Goal: Information Seeking & Learning: Learn about a topic

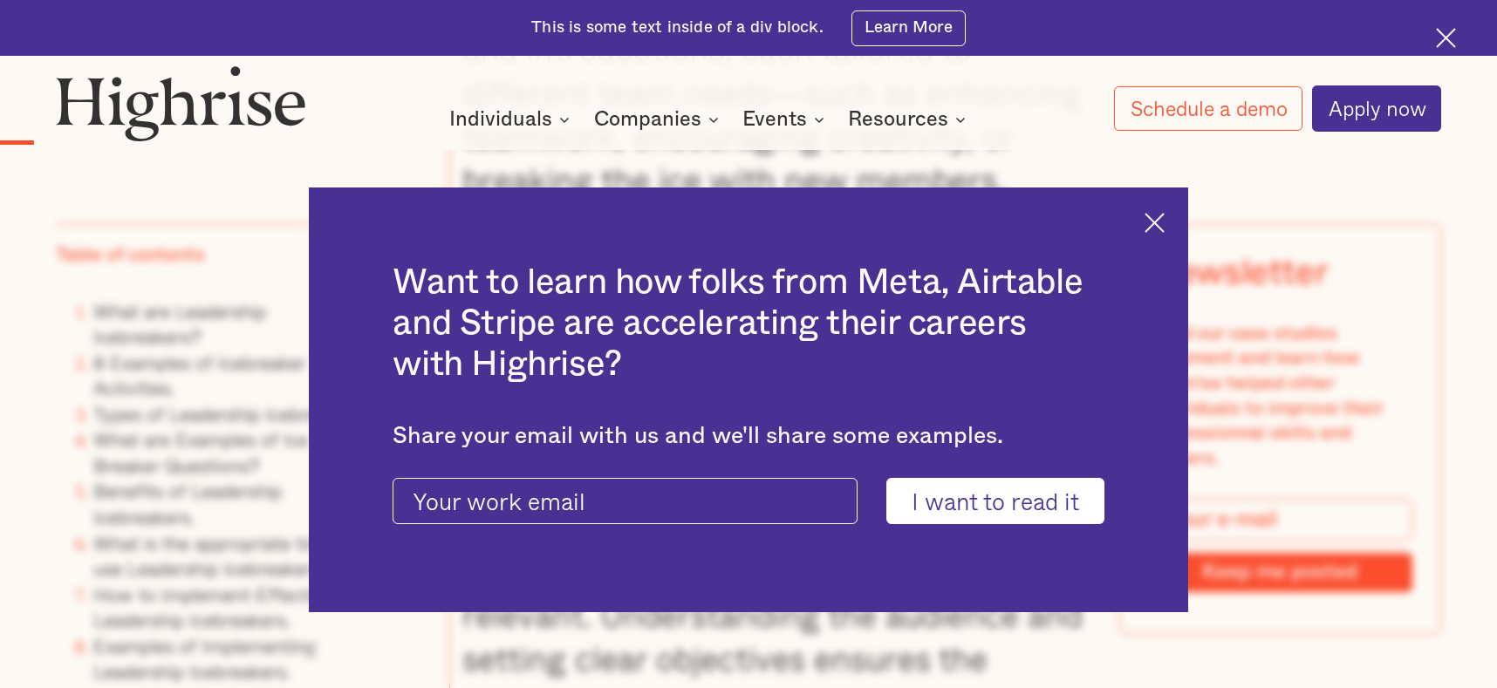
scroll to position [2593, 0]
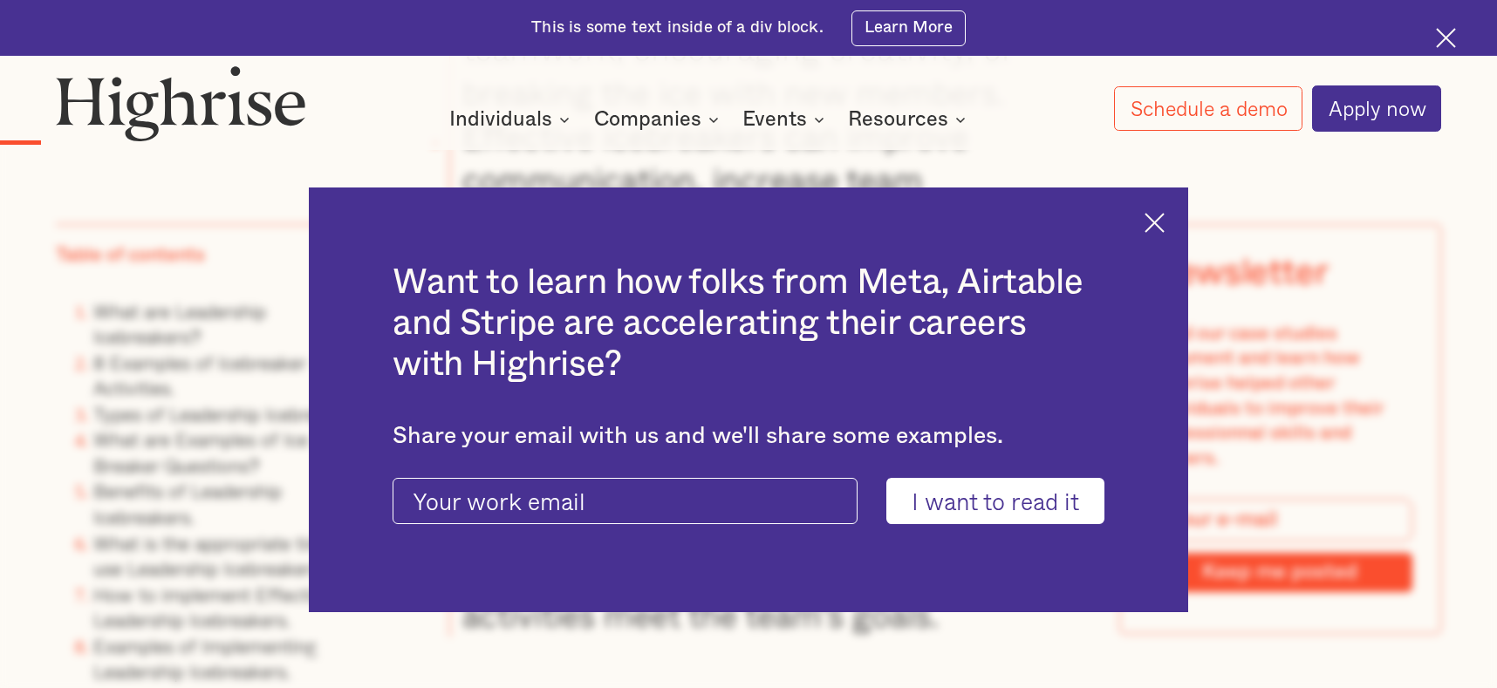
click at [1166, 222] on div "Want to learn how folks from Meta, Airtable and Stripe are accelerating their c…" at bounding box center [748, 400] width 879 height 425
click at [1157, 227] on img at bounding box center [1154, 223] width 20 height 20
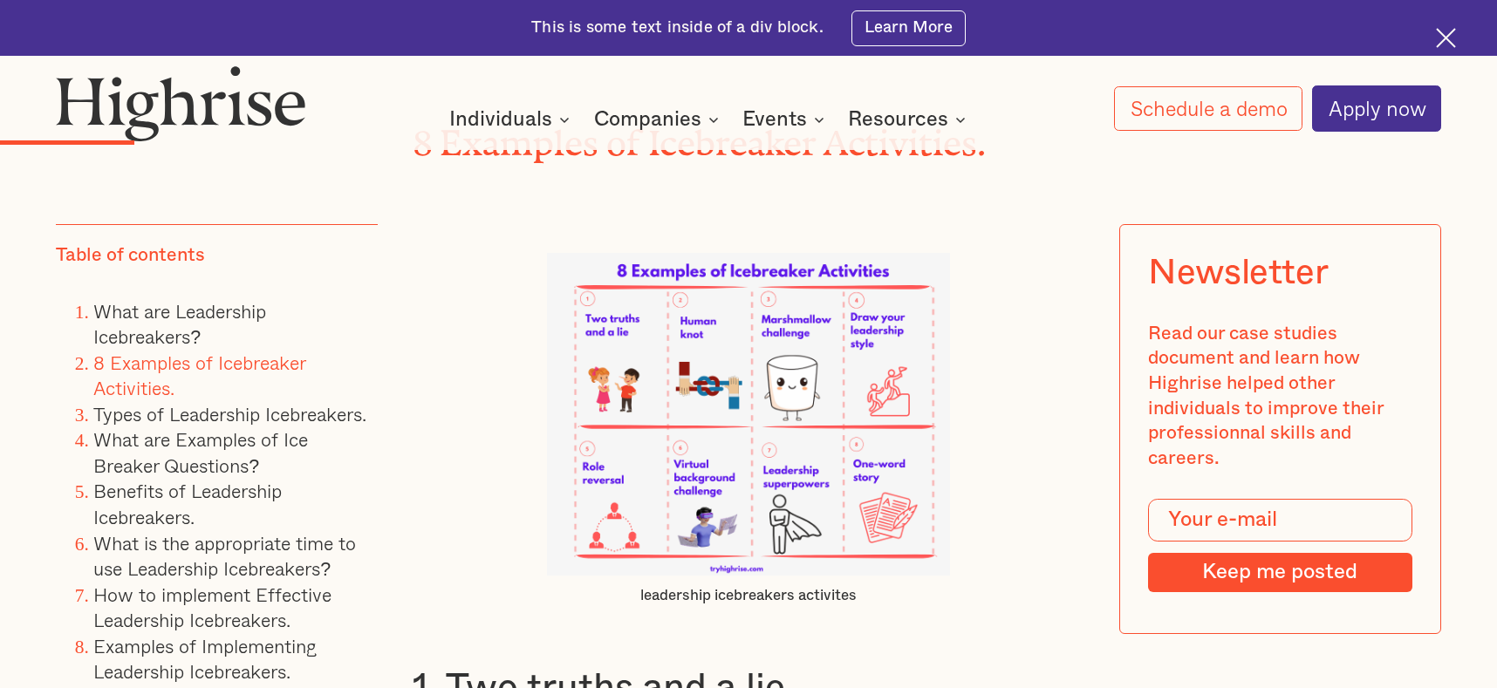
scroll to position [4050, 0]
click at [894, 468] on img at bounding box center [749, 413] width 404 height 323
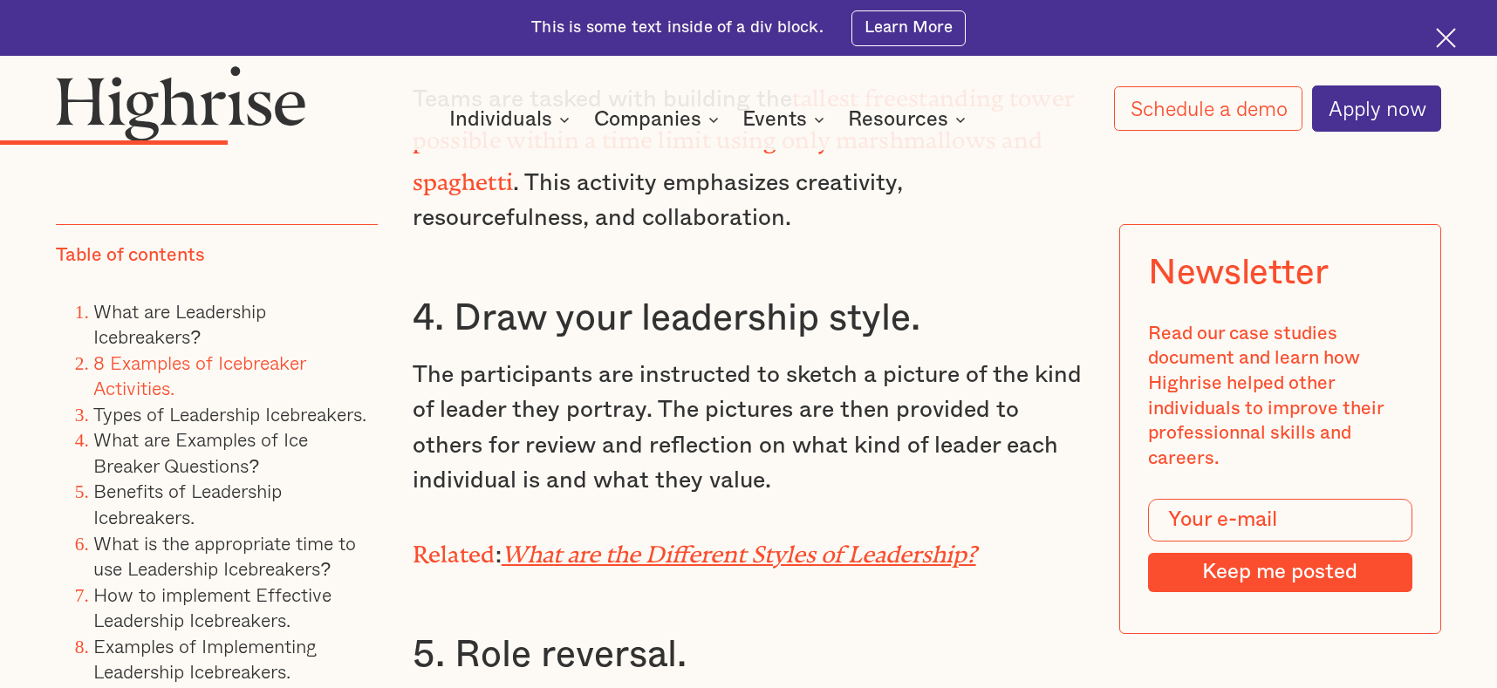
scroll to position [5493, 0]
click at [808, 540] on em "What are the Different Styles of Leadership?" at bounding box center [739, 548] width 474 height 16
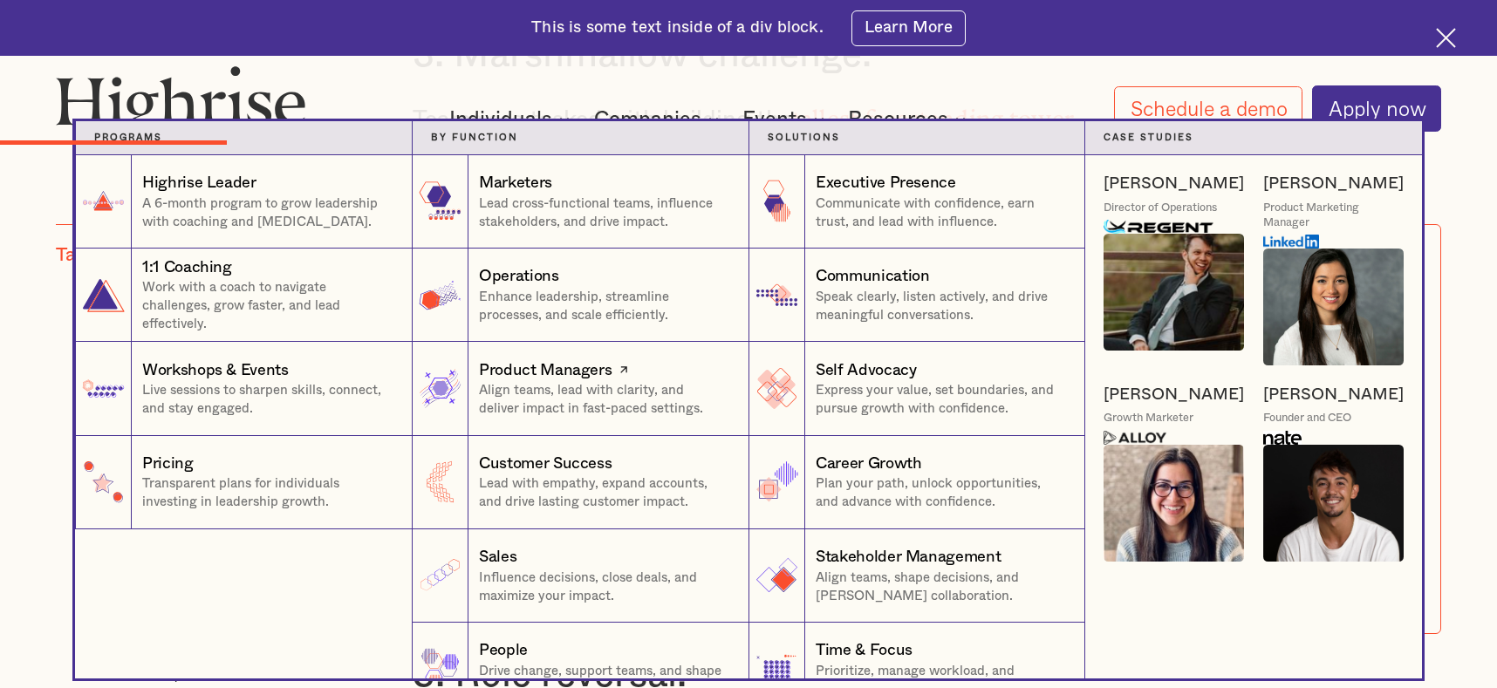
scroll to position [5471, 0]
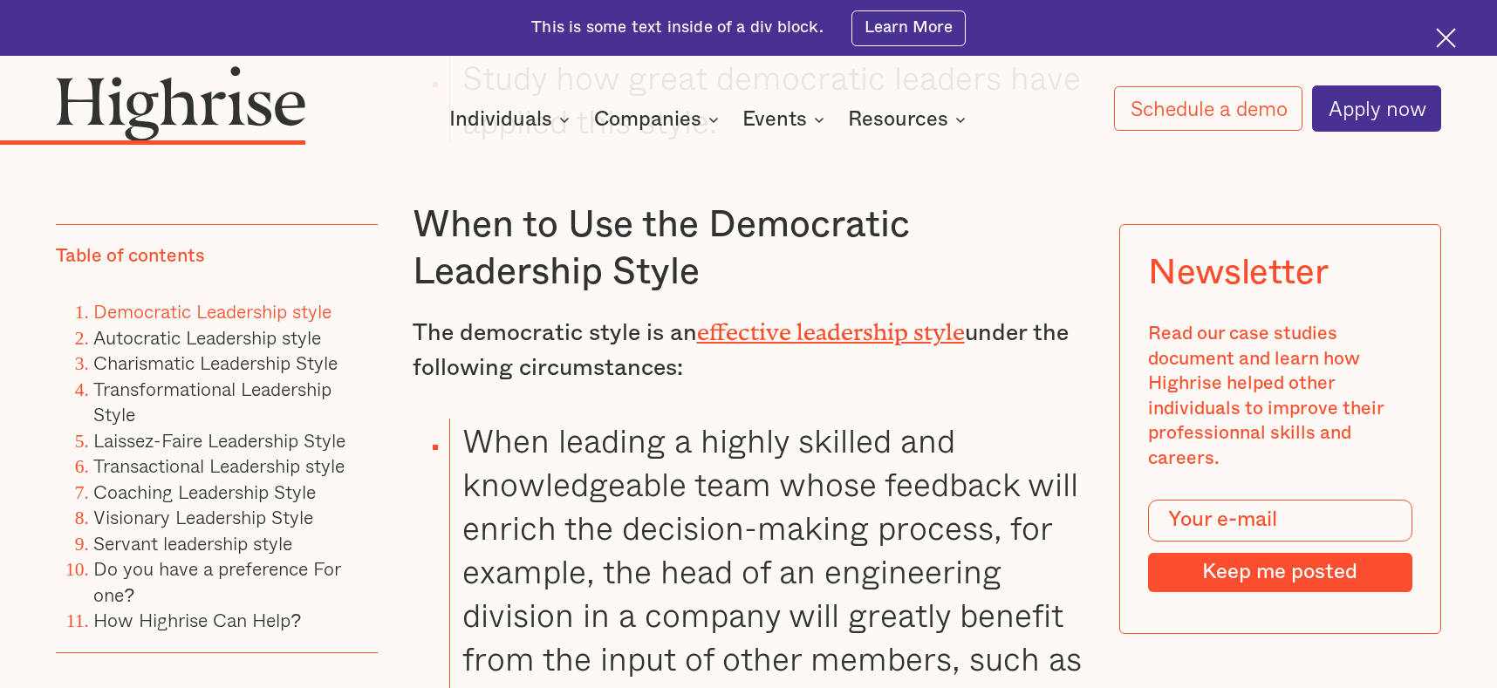
scroll to position [5501, 0]
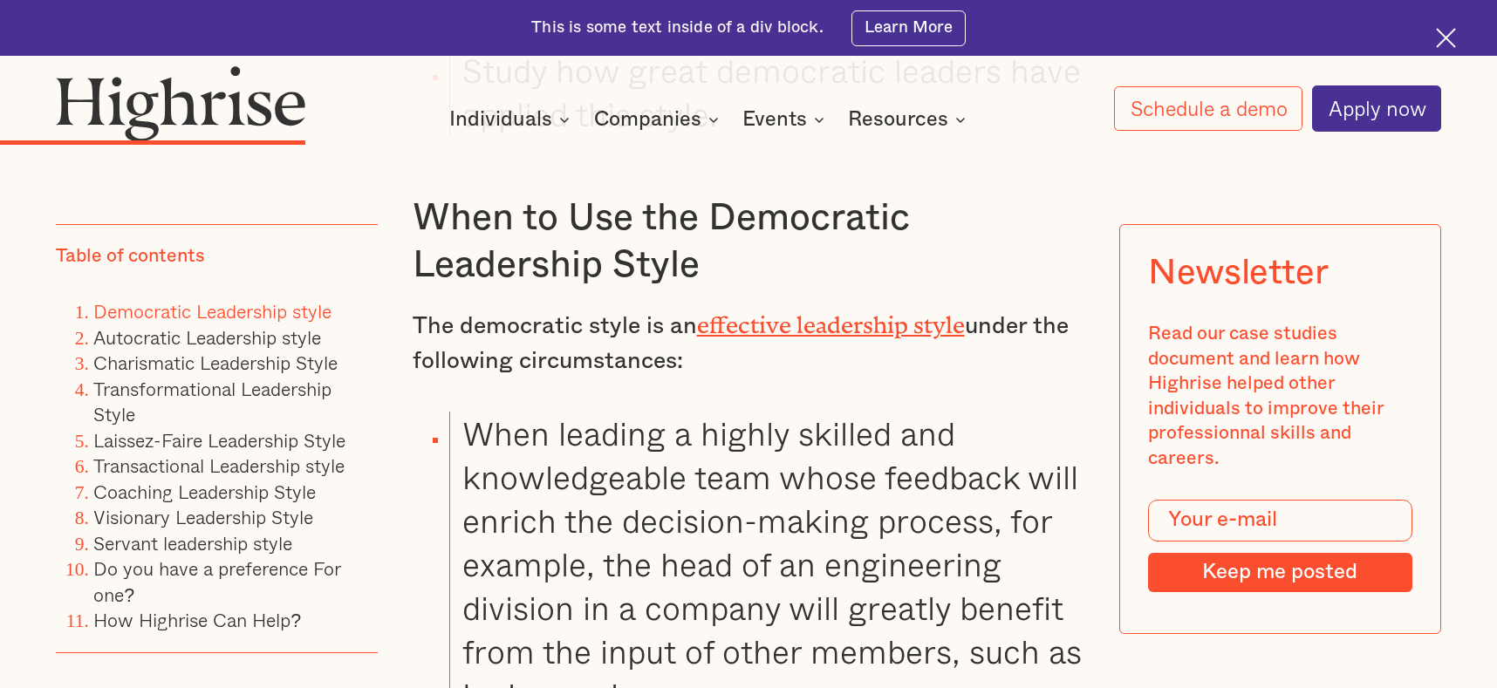
click at [1447, 38] on img at bounding box center [1446, 38] width 20 height 20
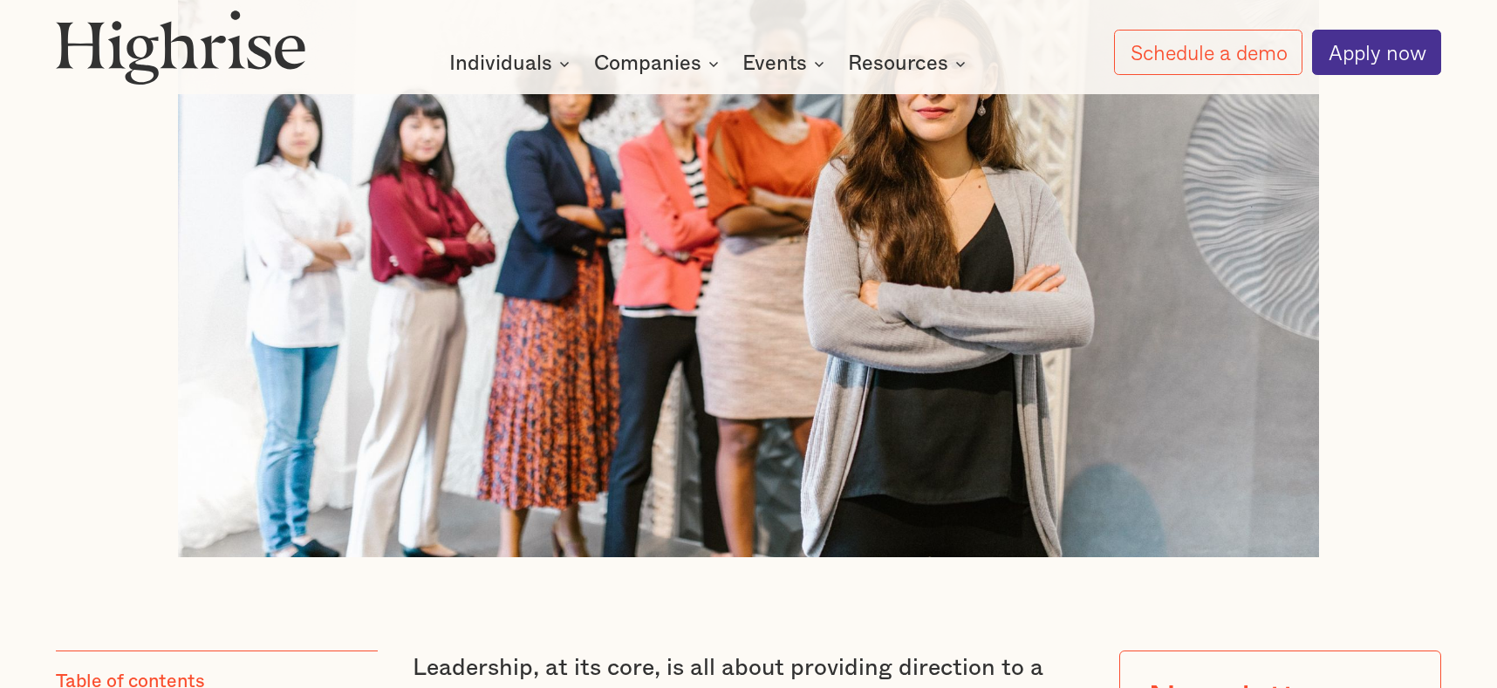
scroll to position [640, 0]
